Goal: Task Accomplishment & Management: Manage account settings

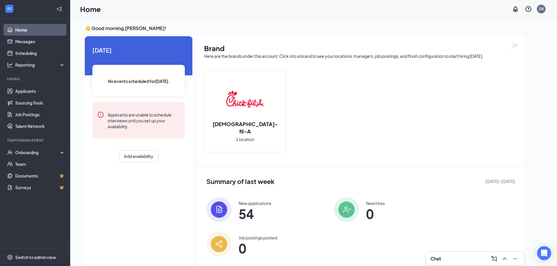
click at [225, 209] on img at bounding box center [218, 209] width 25 height 25
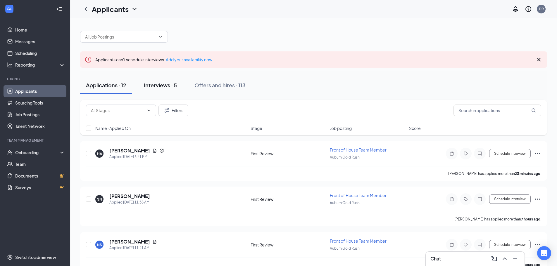
click at [166, 88] on div "Interviews · 5" at bounding box center [160, 85] width 33 height 7
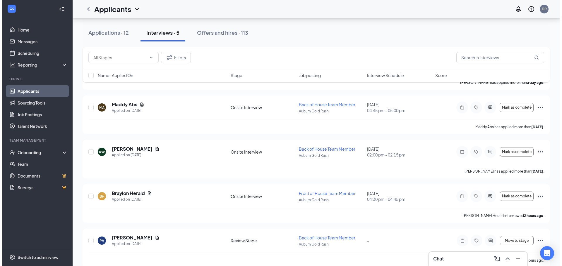
scroll to position [99, 0]
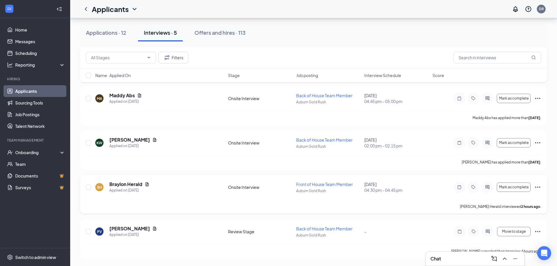
click at [536, 187] on icon "Ellipses" at bounding box center [537, 187] width 7 height 7
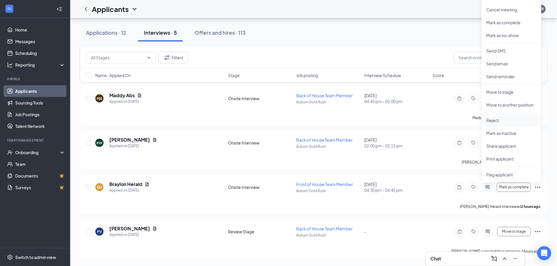
click at [490, 121] on p "Reject" at bounding box center [511, 121] width 50 height 6
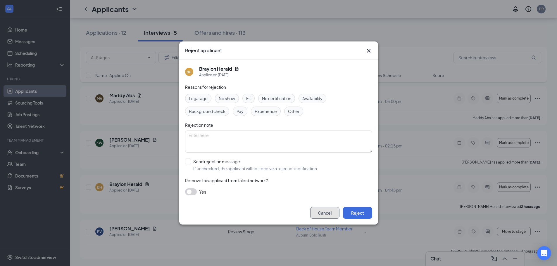
click at [326, 216] on button "Cancel" at bounding box center [324, 213] width 29 height 12
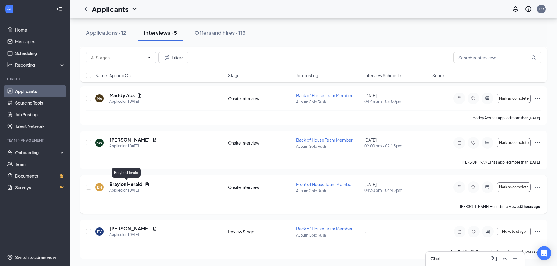
click at [131, 186] on h5 "Braylon Herald" at bounding box center [125, 184] width 33 height 6
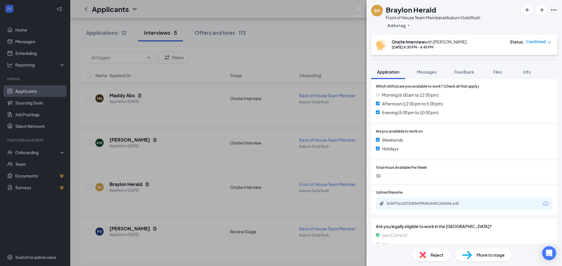
scroll to position [195, 0]
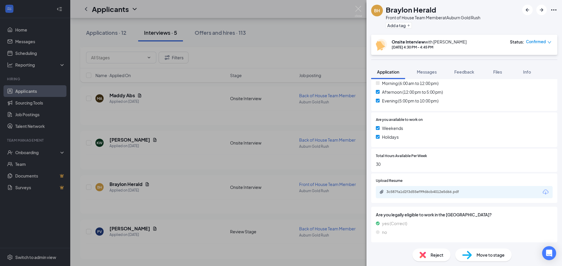
click at [431, 255] on span "Reject" at bounding box center [436, 255] width 13 height 6
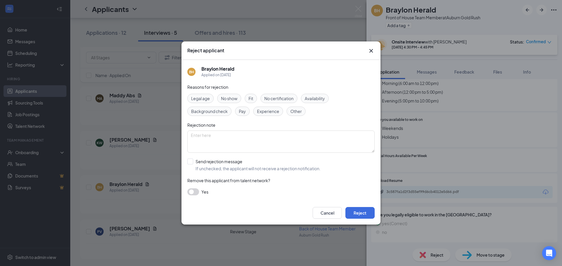
scroll to position [193, 0]
click at [190, 162] on input "Send rejection message If unchecked, the applicant will not receive a rejection…" at bounding box center [253, 165] width 133 height 13
checkbox input "true"
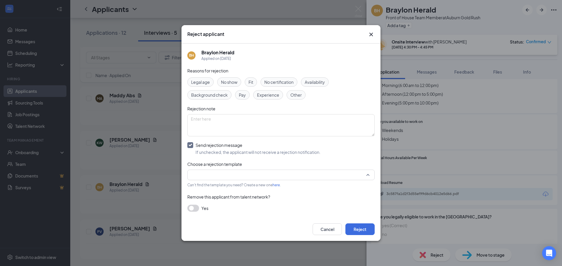
click at [190, 179] on div at bounding box center [280, 175] width 187 height 11
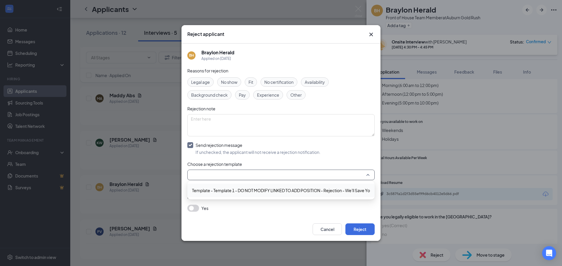
click at [199, 194] on div "Template - Template 1 - DO NOT MODIFY LINKED TO ADD POSITION - Rejection - We'l…" at bounding box center [280, 190] width 187 height 13
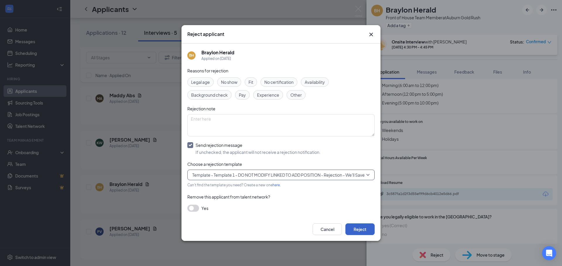
click at [361, 230] on button "Reject" at bounding box center [359, 230] width 29 height 12
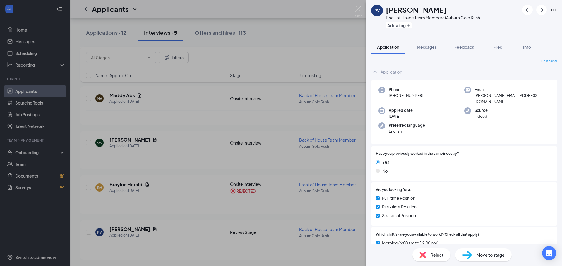
click at [495, 258] on span "Move to stage" at bounding box center [490, 255] width 28 height 6
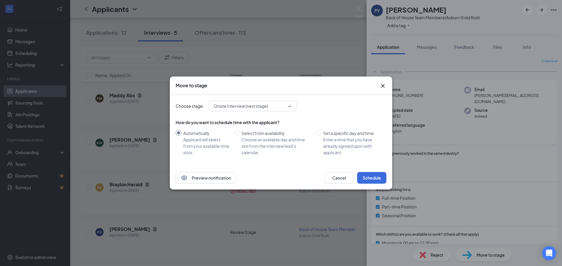
click at [289, 105] on div "Onsite Interview (next stage) 3718087 3687213 3718088 Application First Review …" at bounding box center [253, 106] width 88 height 11
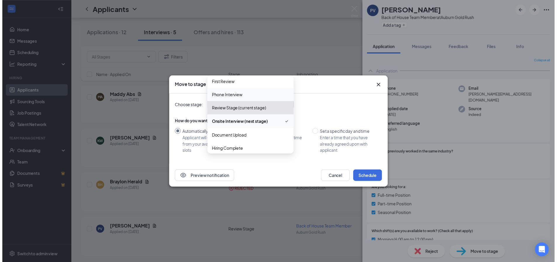
scroll to position [20, 0]
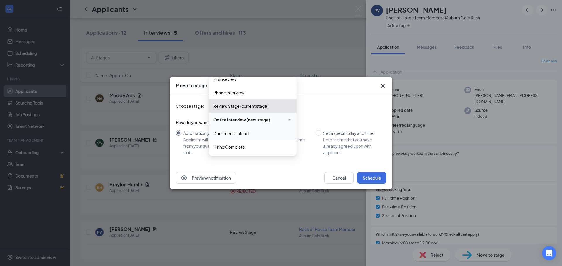
click at [311, 68] on div "Move to stage Choose stage: 3687213 Onsite Interview (next stage) 3687213 37180…" at bounding box center [281, 133] width 562 height 266
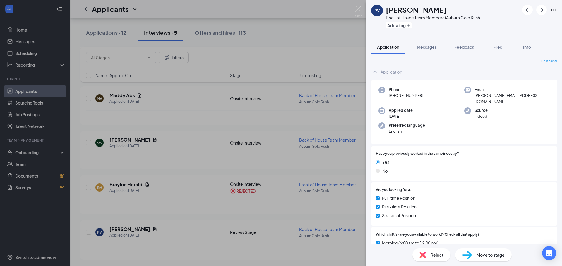
click at [124, 232] on div "PV [PERSON_NAME] Back of House Team Member at [GEOGRAPHIC_DATA] Gold Rush Add a…" at bounding box center [281, 133] width 562 height 266
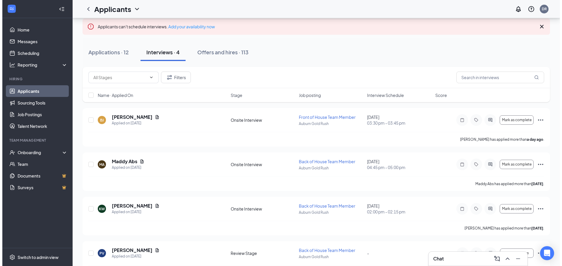
scroll to position [55, 0]
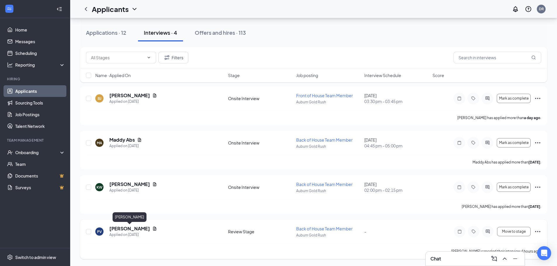
click at [141, 228] on h5 "[PERSON_NAME]" at bounding box center [129, 229] width 41 height 6
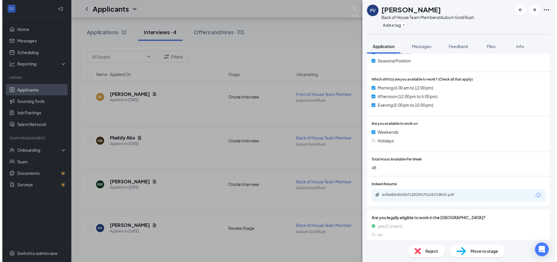
scroll to position [59, 0]
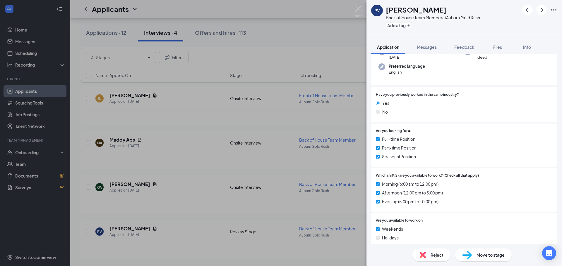
click at [191, 239] on div "PV [PERSON_NAME] Back of House Team Member at [GEOGRAPHIC_DATA] Gold Rush Add a…" at bounding box center [281, 133] width 562 height 266
click at [288, 37] on div "PV [PERSON_NAME] Back of House Team Member at [GEOGRAPHIC_DATA] Gold Rush Add a…" at bounding box center [281, 133] width 562 height 266
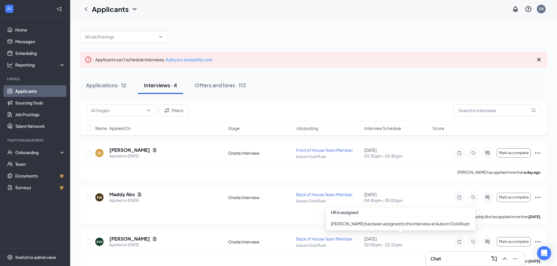
drag, startPoint x: 379, startPoint y: 239, endPoint x: 394, endPoint y: 261, distance: 26.0
click at [394, 261] on div "[PERSON_NAME] Applied on [DATE] Onsite Interview Front of House Team Member Aub…" at bounding box center [313, 227] width 467 height 173
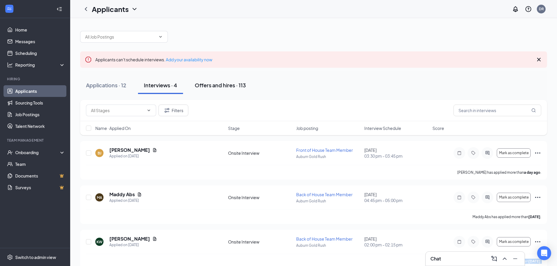
click at [230, 85] on div "Offers and hires · 113" at bounding box center [220, 85] width 51 height 7
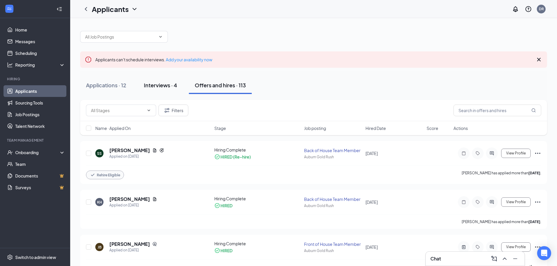
click at [147, 89] on button "Interviews · 4" at bounding box center [160, 86] width 45 height 18
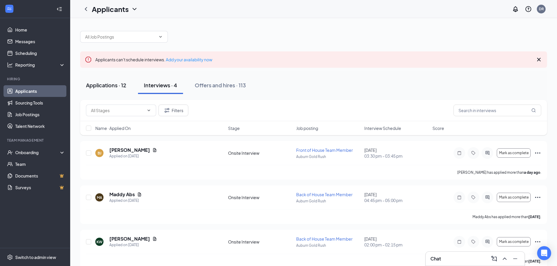
click at [114, 80] on button "Applications · 12" at bounding box center [106, 86] width 52 height 18
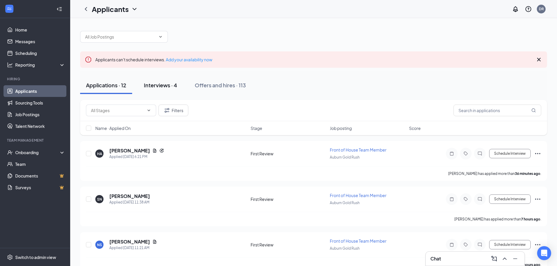
click at [152, 91] on button "Interviews · 4" at bounding box center [160, 86] width 45 height 18
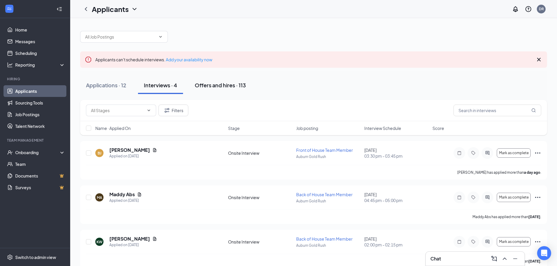
click at [209, 80] on button "Offers and hires · 113" at bounding box center [220, 86] width 63 height 18
